Goal: Task Accomplishment & Management: Complete application form

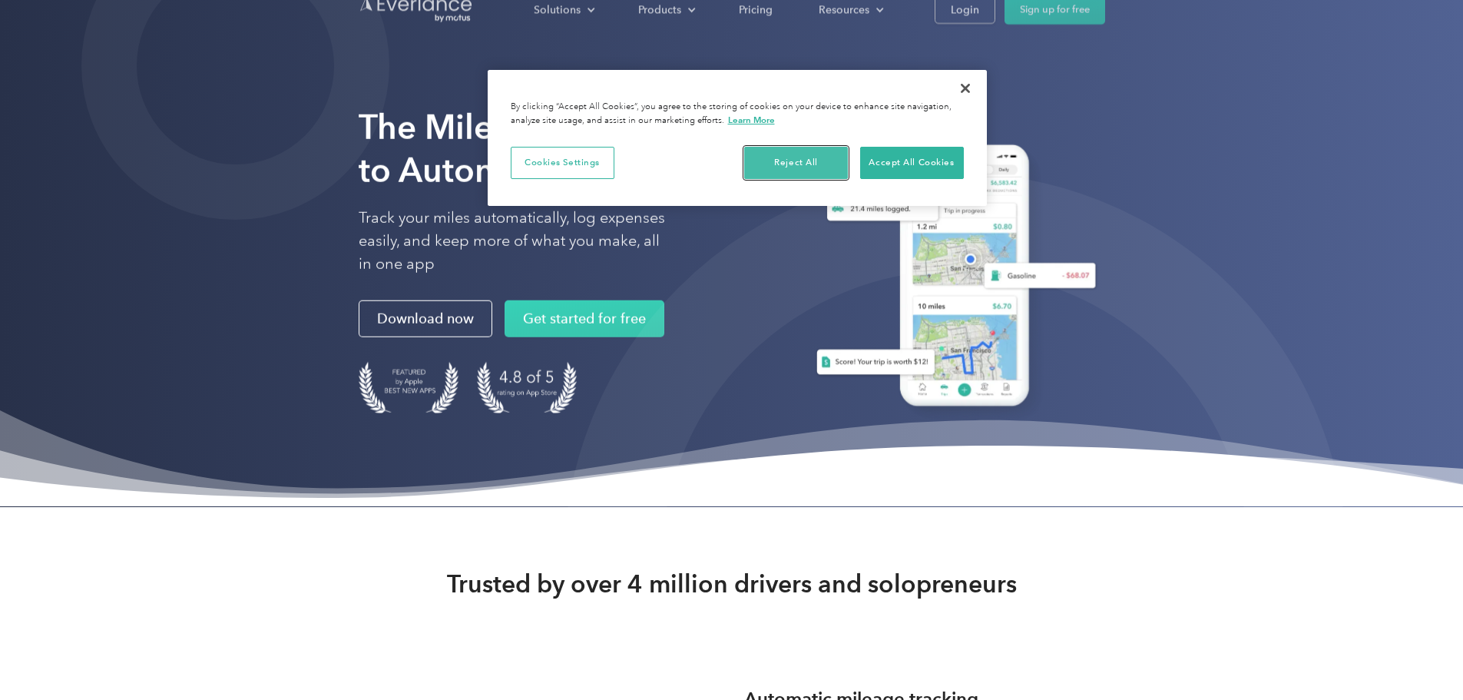
click at [833, 156] on button "Reject All" at bounding box center [796, 163] width 104 height 32
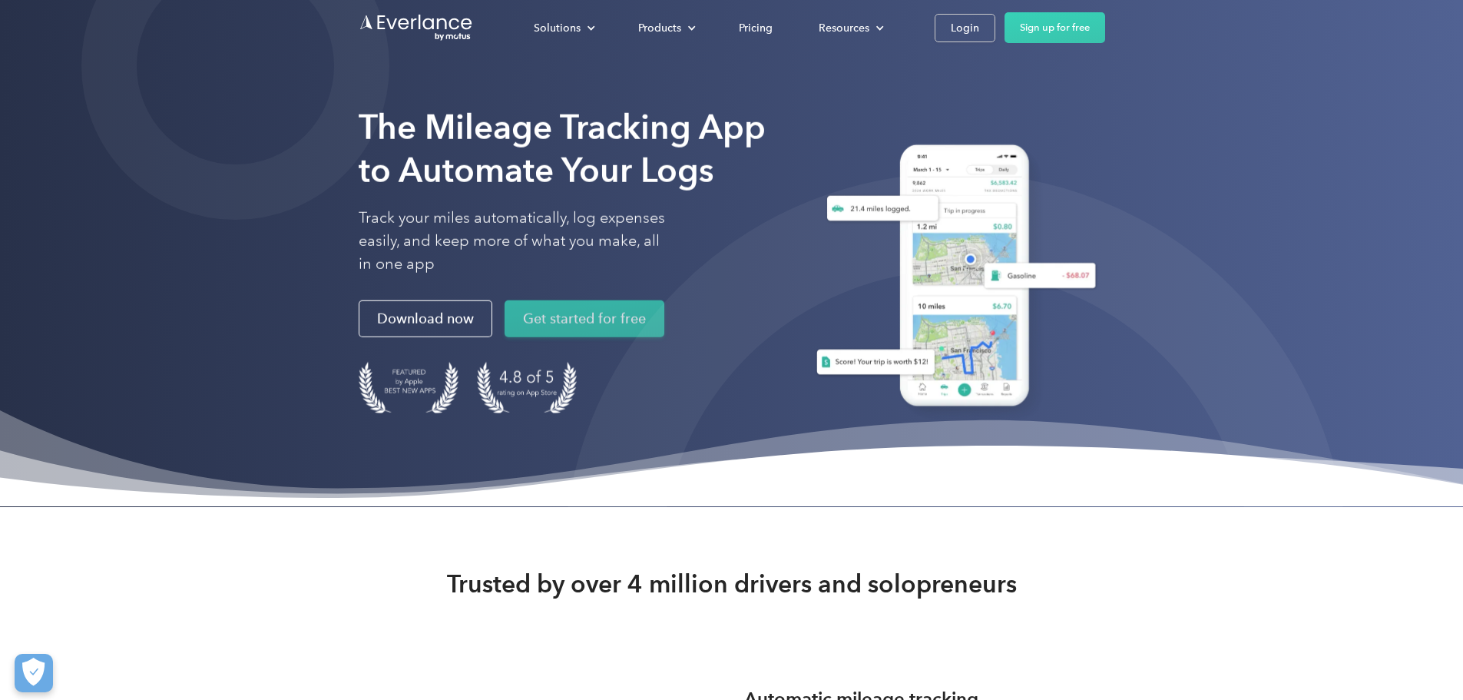
click at [505, 337] on link "Get started for free" at bounding box center [585, 318] width 160 height 37
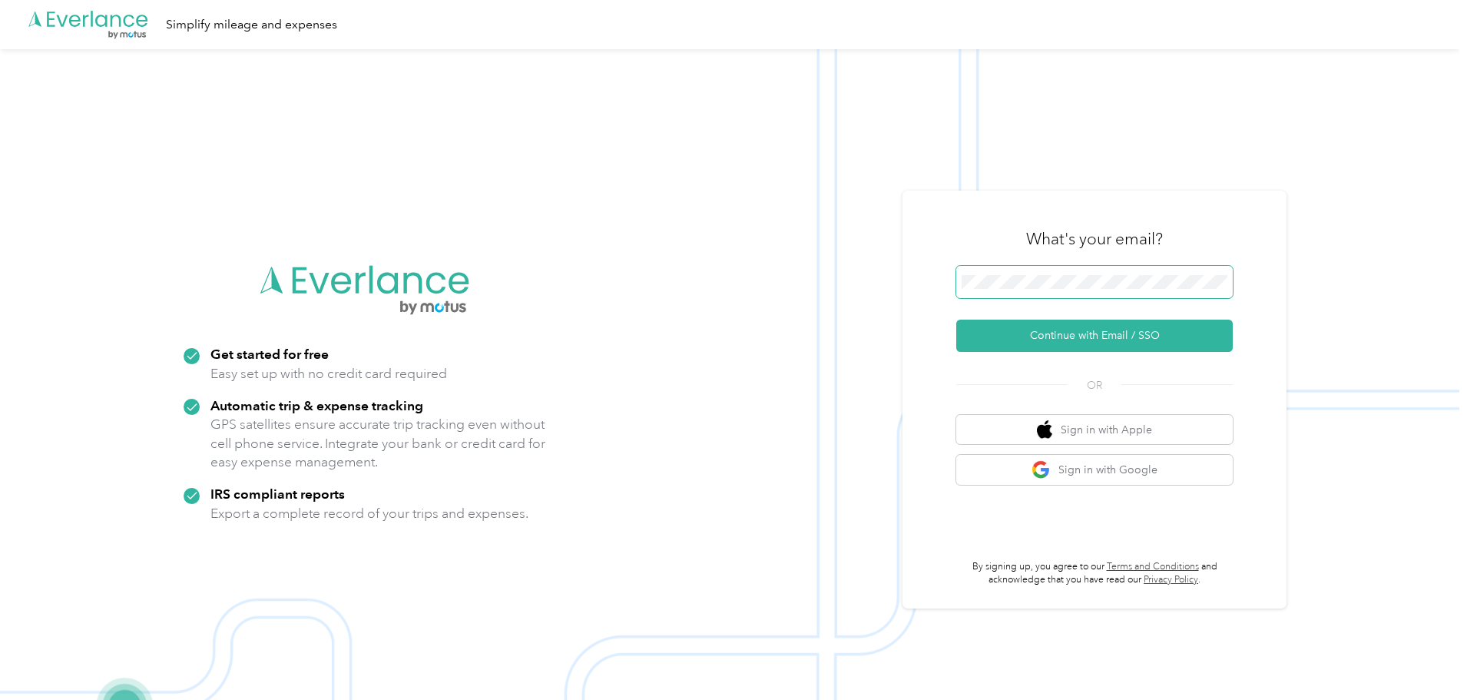
click at [1074, 288] on body ".cls-1 { fill: #00adee; } .cls-2 { fill: #fff; } .cls-3 { fill: #707372; } .cls…" at bounding box center [729, 374] width 1459 height 749
click at [1111, 337] on button "Continue with Email / SSO" at bounding box center [1094, 335] width 276 height 32
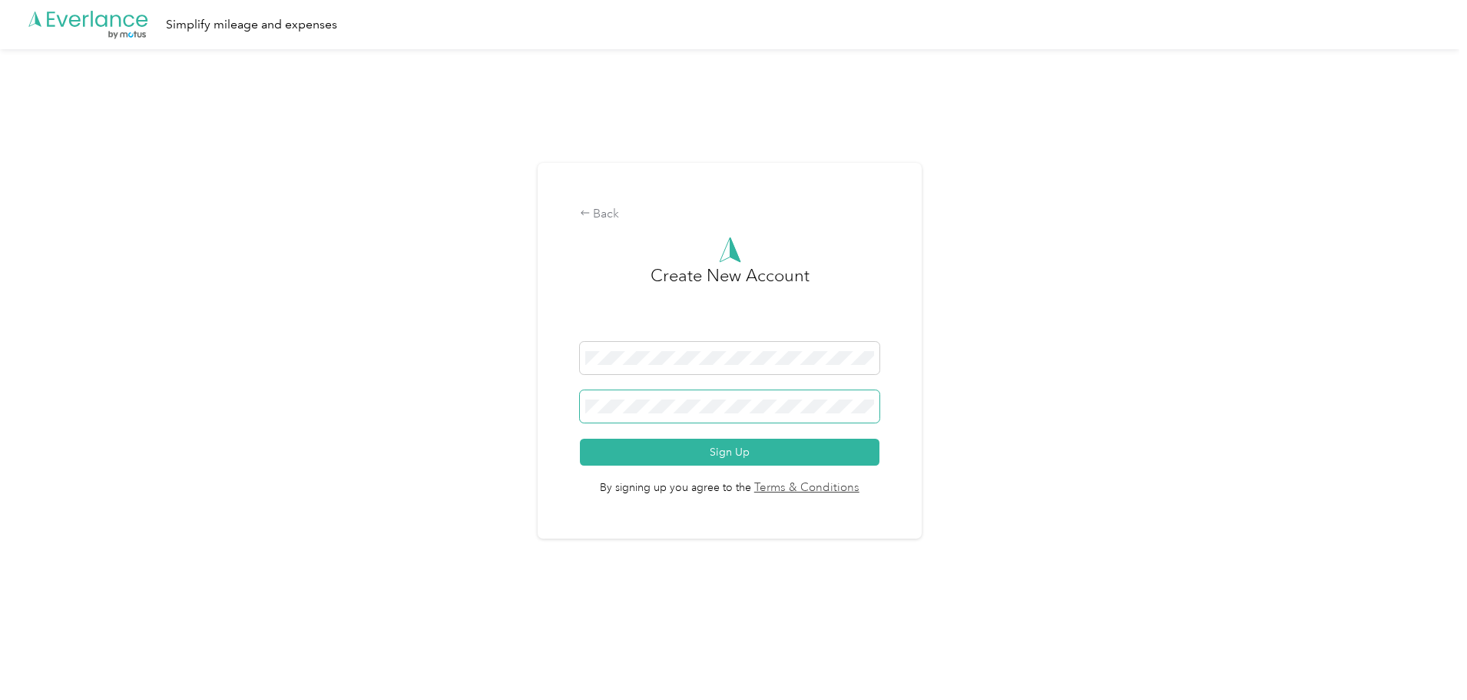
click at [861, 412] on body ".cls-1 { fill: #00adee; } .cls-2 { fill: #fff; } .cls-3 { fill: #707372; } .cls…" at bounding box center [729, 332] width 1459 height 665
click at [764, 449] on button "Sign Up" at bounding box center [730, 452] width 300 height 27
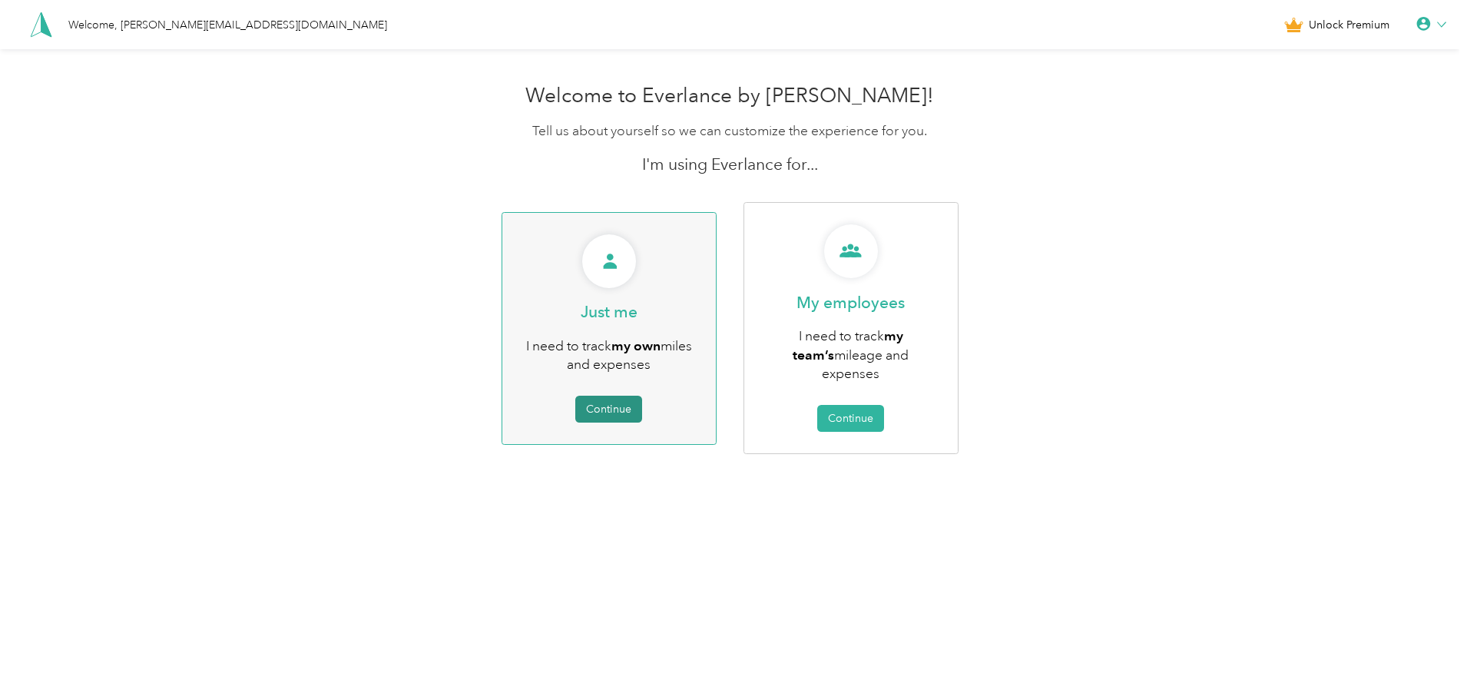
click at [628, 400] on button "Continue" at bounding box center [608, 409] width 67 height 27
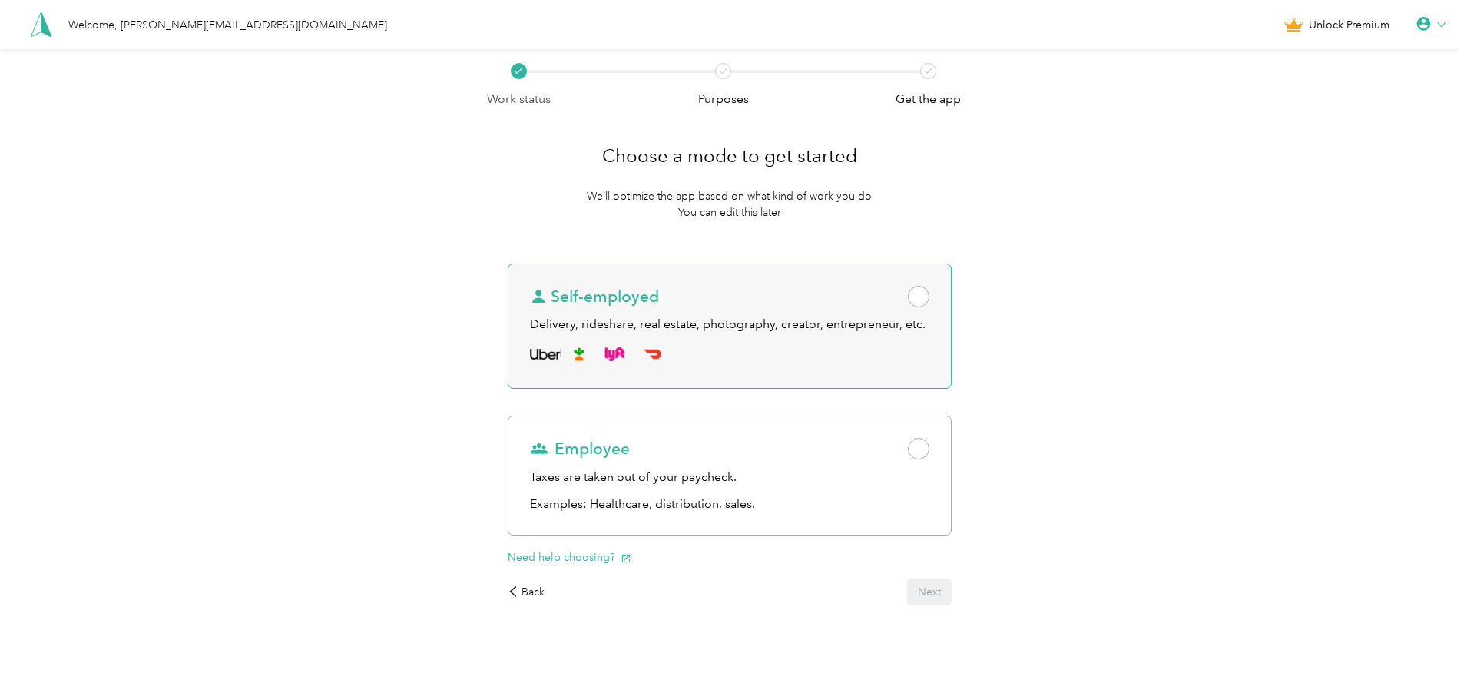
click at [843, 317] on div "Delivery, rideshare, real estate, photography, creator, entrepreneur, etc." at bounding box center [729, 324] width 399 height 19
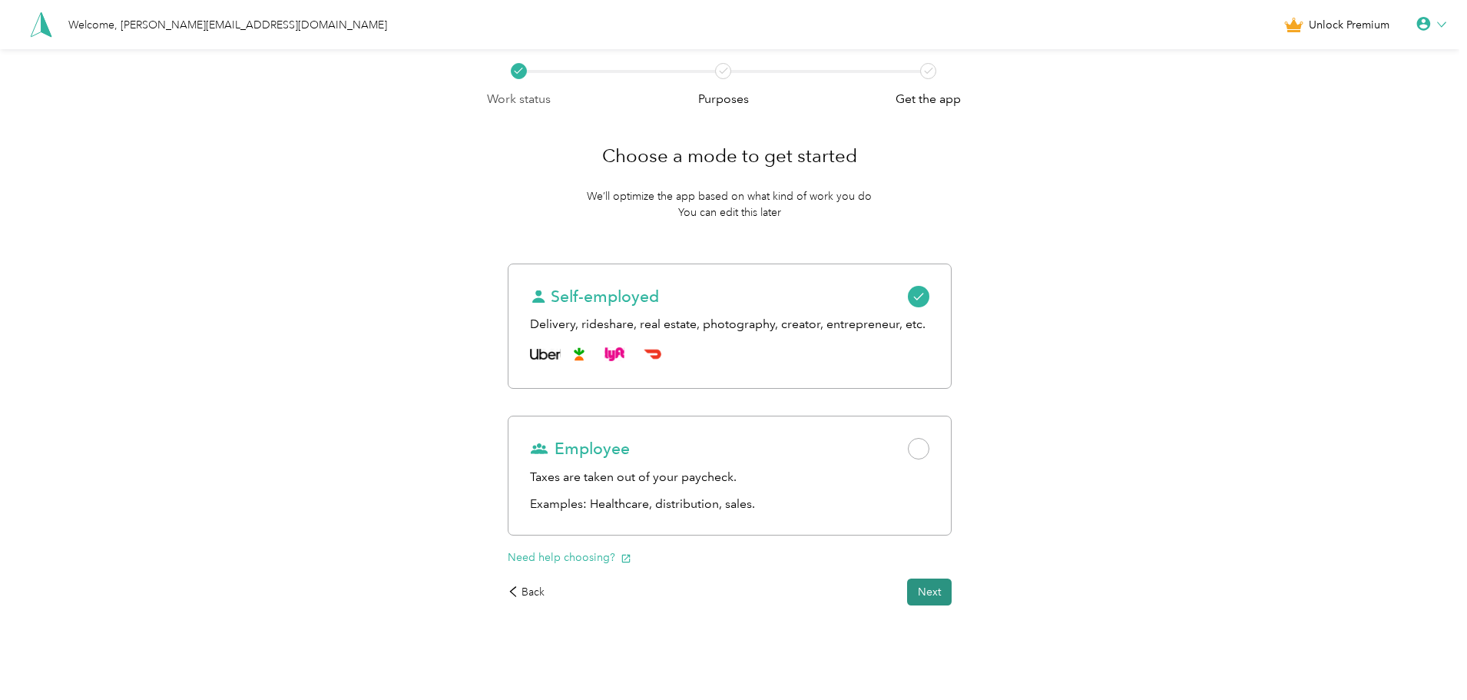
click at [944, 591] on button "Next" at bounding box center [929, 591] width 45 height 27
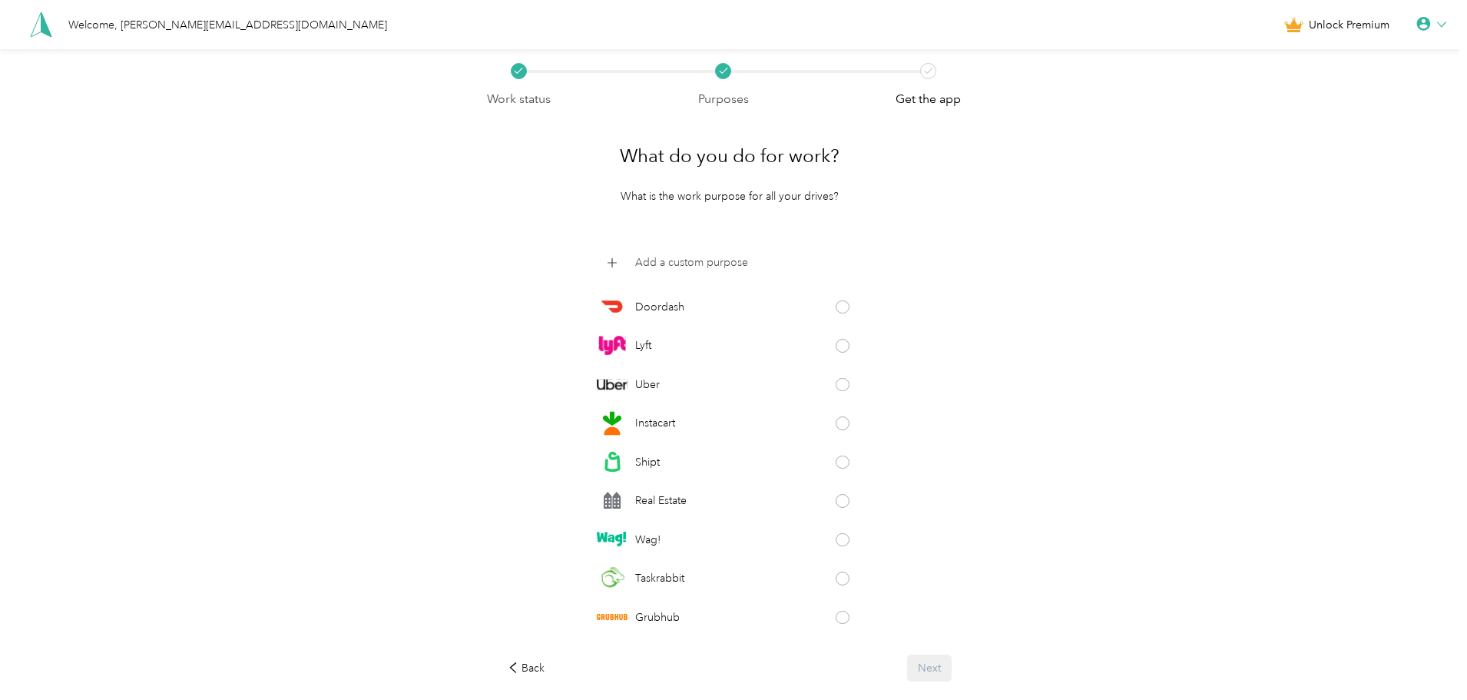
click at [684, 268] on p "Add a custom purpose" at bounding box center [691, 262] width 113 height 16
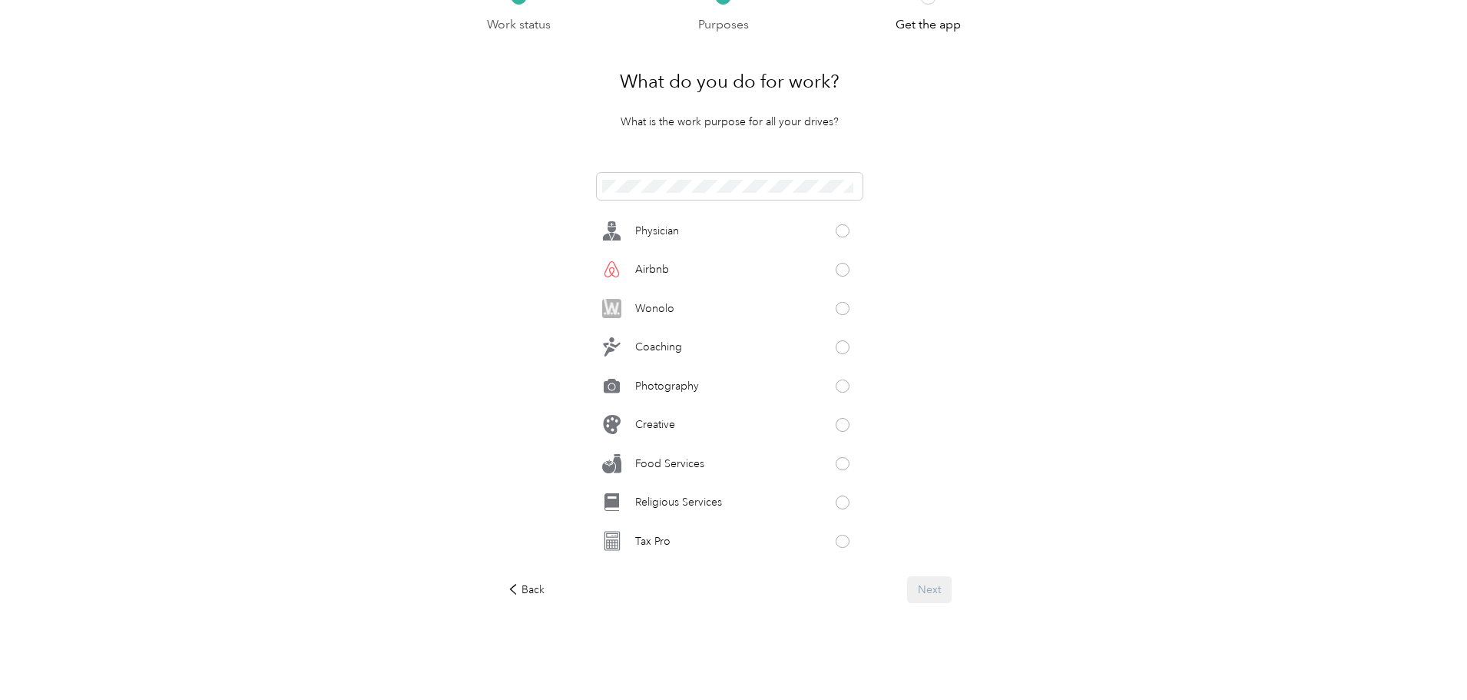
scroll to position [689, 0]
click at [837, 319] on span at bounding box center [843, 316] width 14 height 14
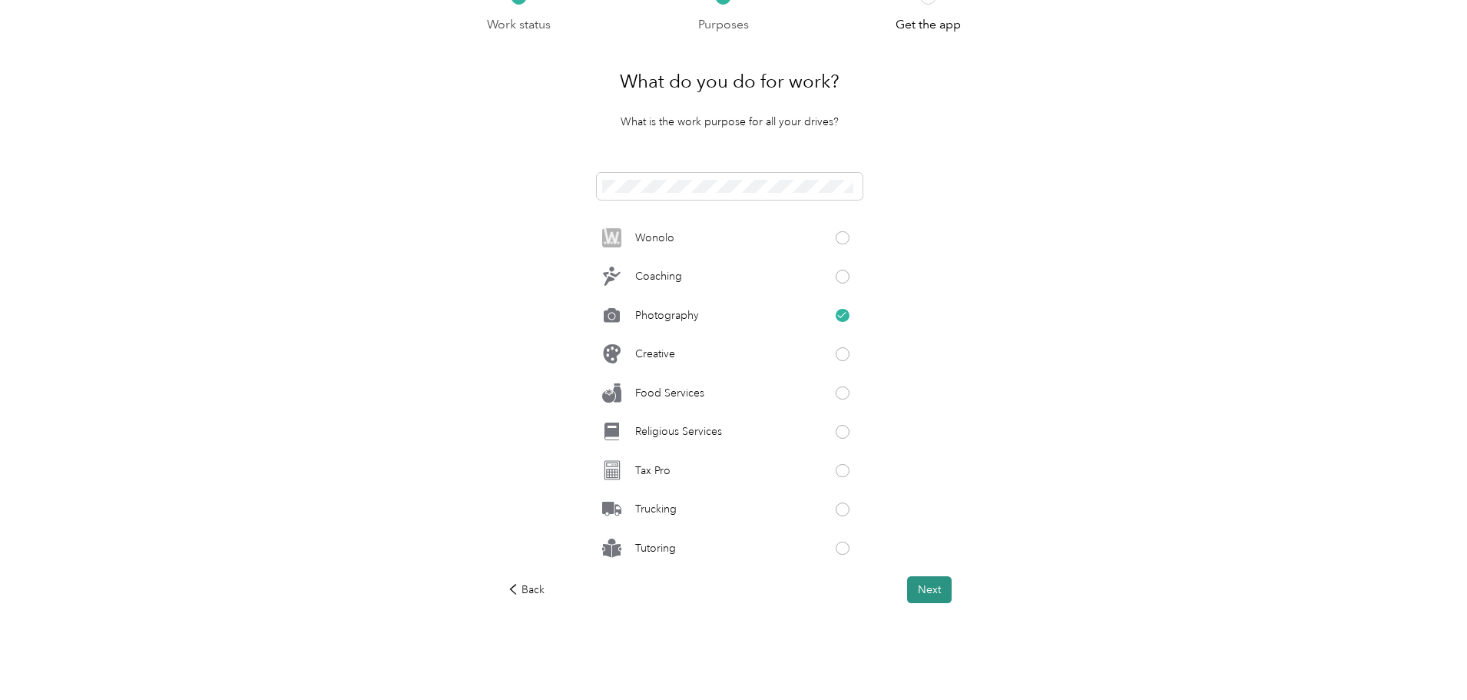
click at [937, 592] on button "Next" at bounding box center [929, 589] width 45 height 27
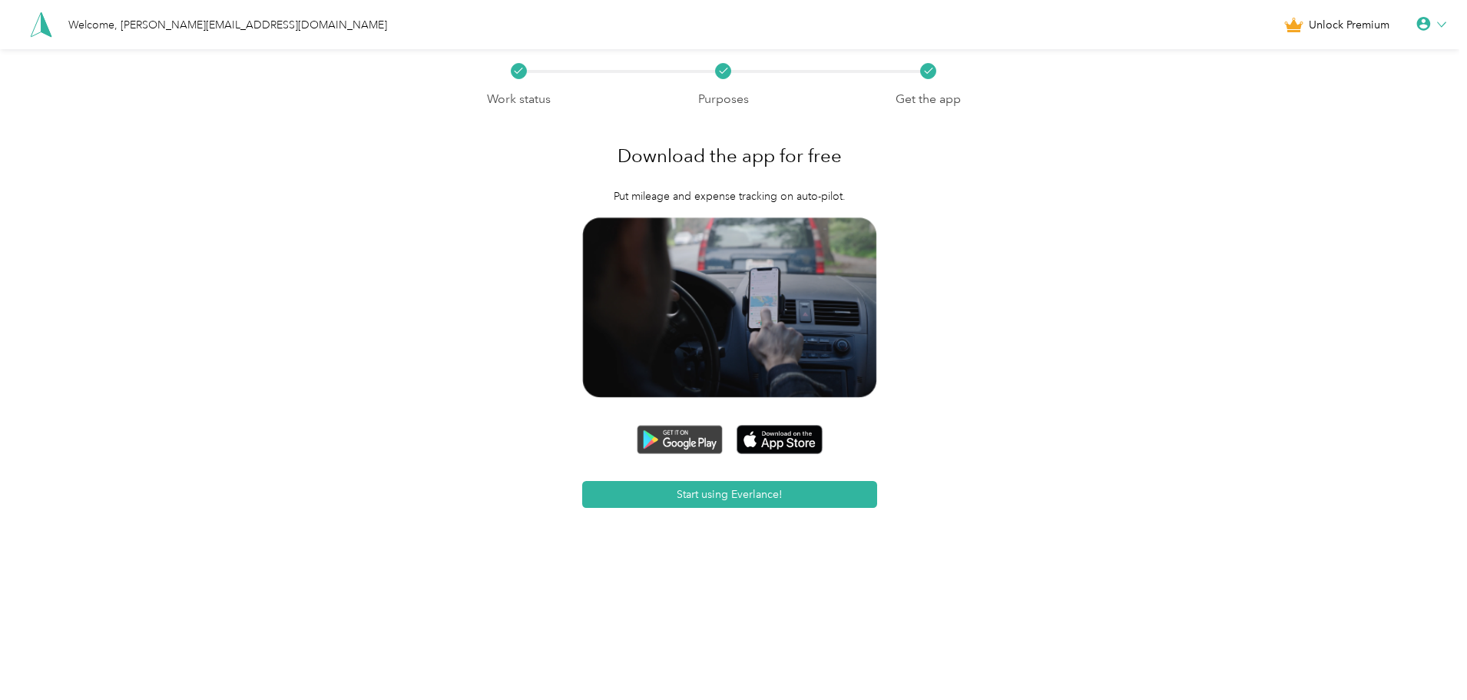
click at [697, 449] on img at bounding box center [680, 439] width 86 height 29
